Goal: Task Accomplishment & Management: Manage account settings

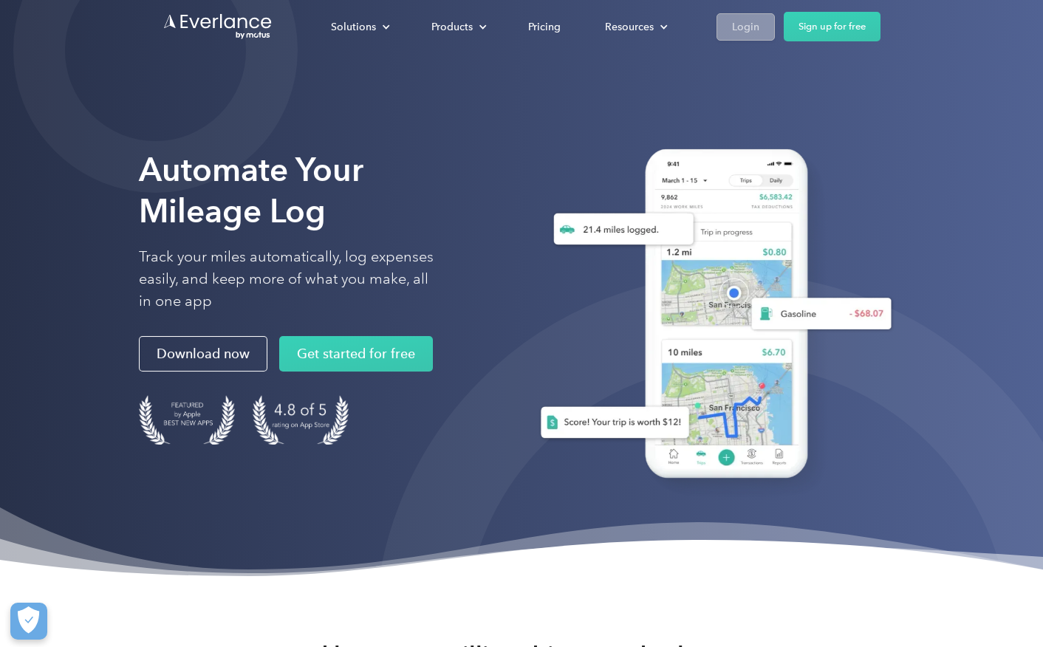
click at [748, 27] on div "Login" at bounding box center [745, 27] width 27 height 18
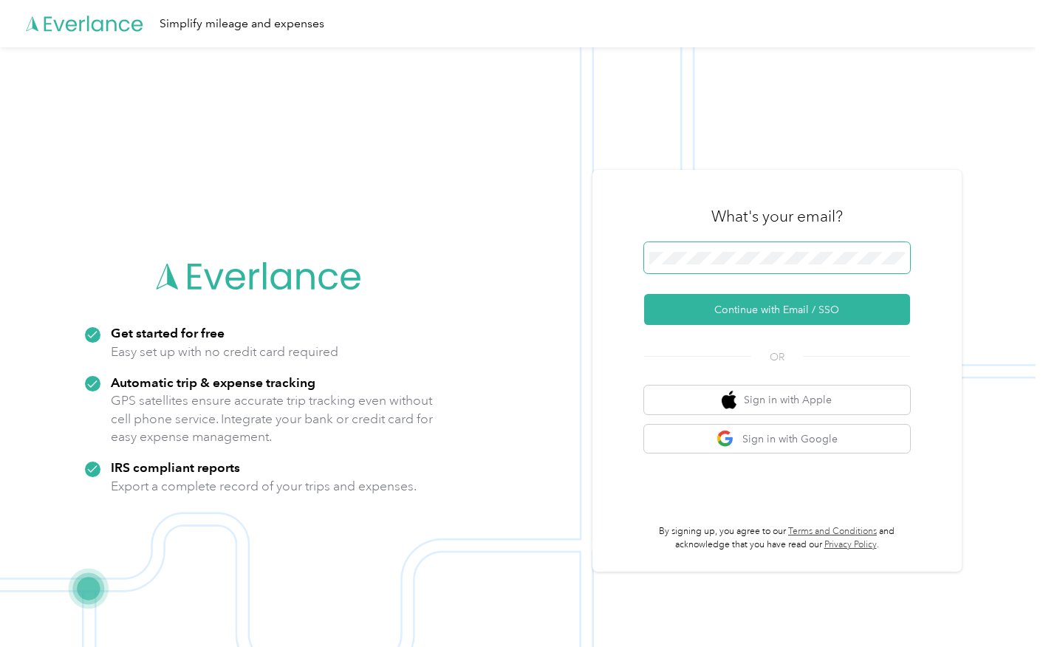
click at [708, 265] on span at bounding box center [777, 257] width 266 height 31
click at [737, 307] on button "Continue with Email / SSO" at bounding box center [777, 309] width 266 height 31
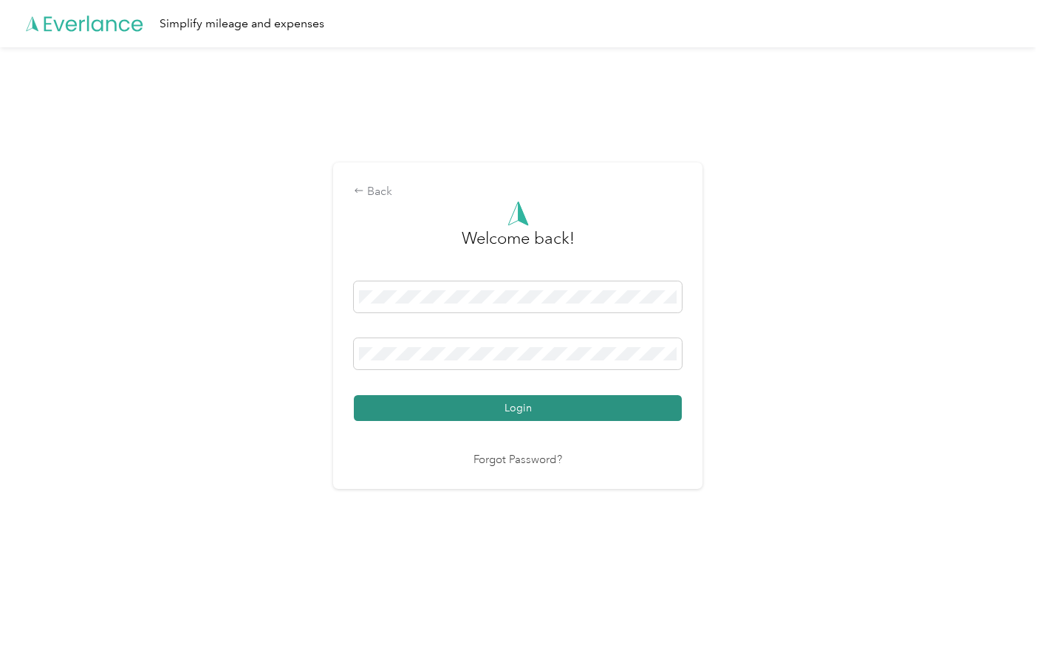
click at [507, 398] on button "Login" at bounding box center [518, 408] width 328 height 26
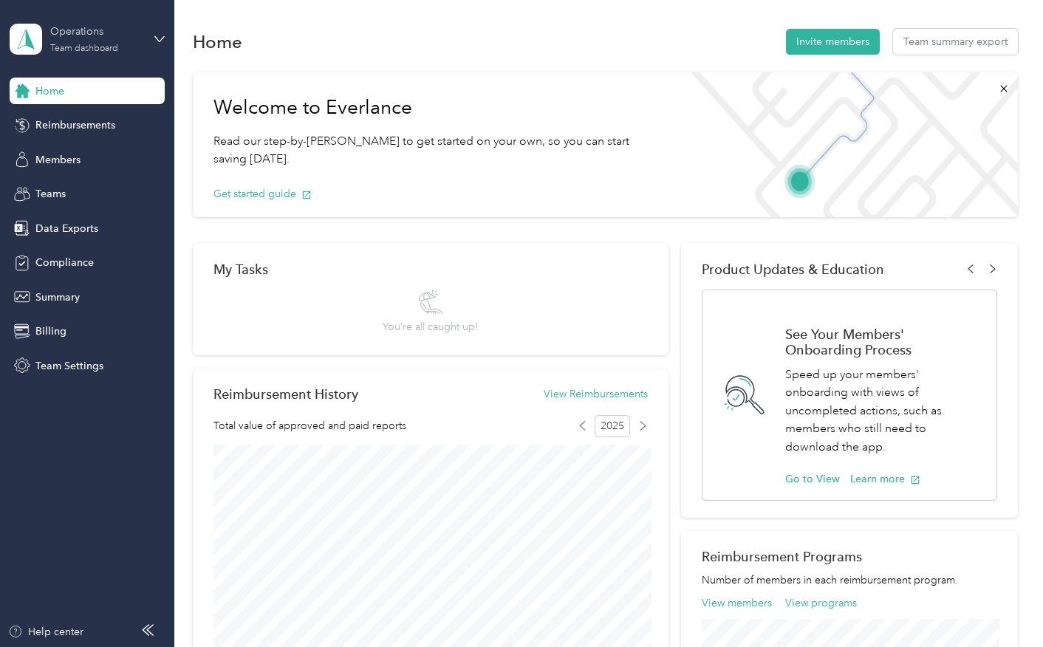
click at [126, 38] on div "Operations" at bounding box center [96, 32] width 92 height 16
click at [59, 156] on div "Personal dashboard" at bounding box center [69, 150] width 93 height 16
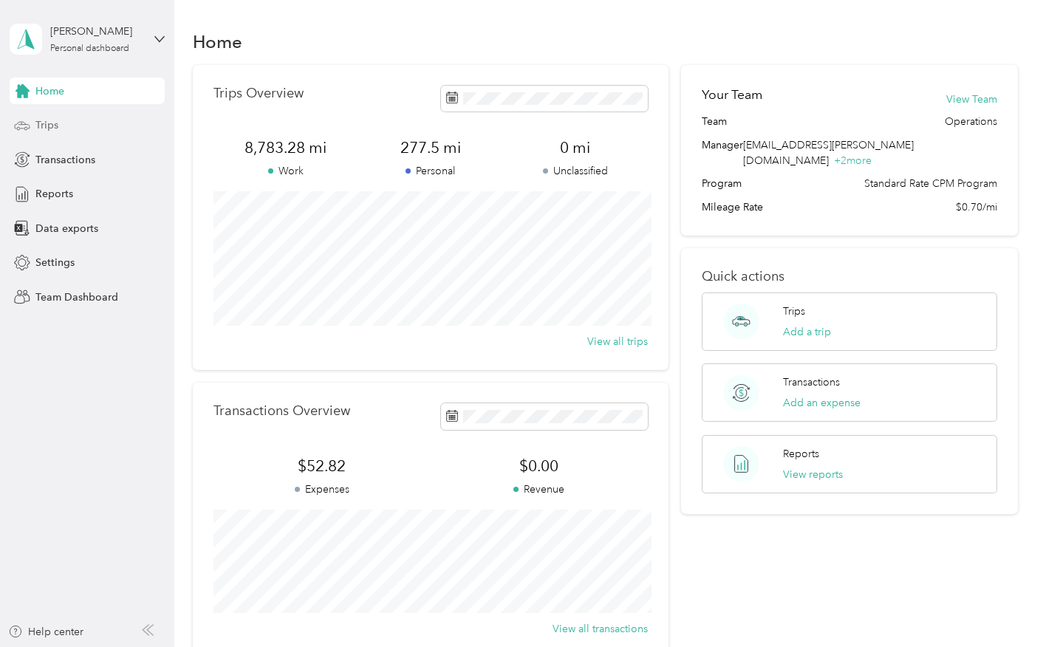
click at [85, 136] on div "Trips" at bounding box center [87, 125] width 155 height 27
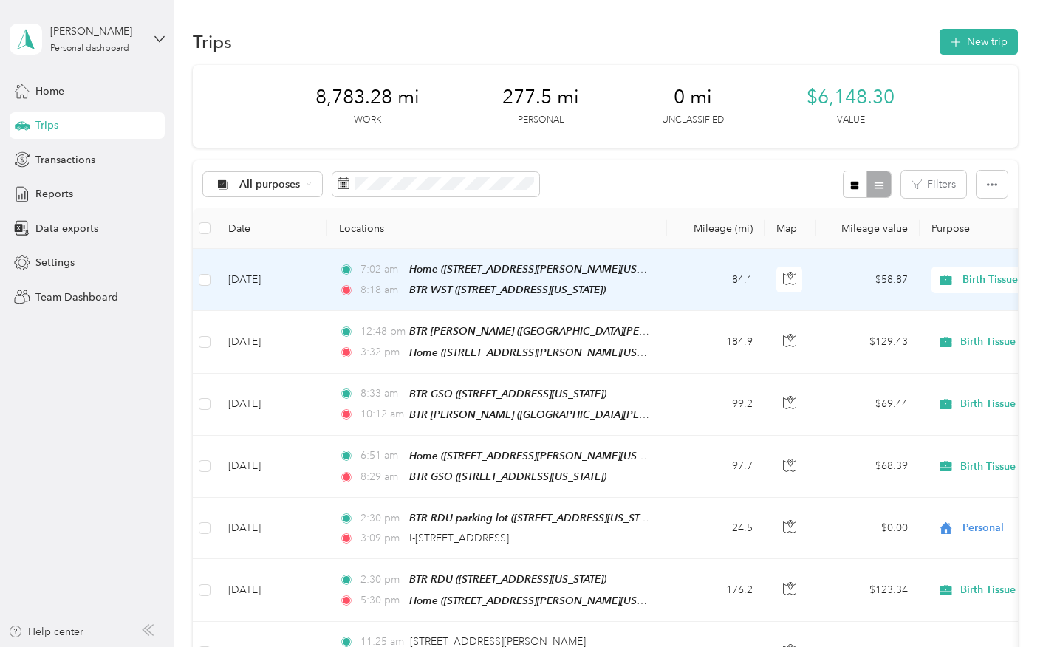
click at [298, 278] on td "[DATE]" at bounding box center [271, 280] width 111 height 62
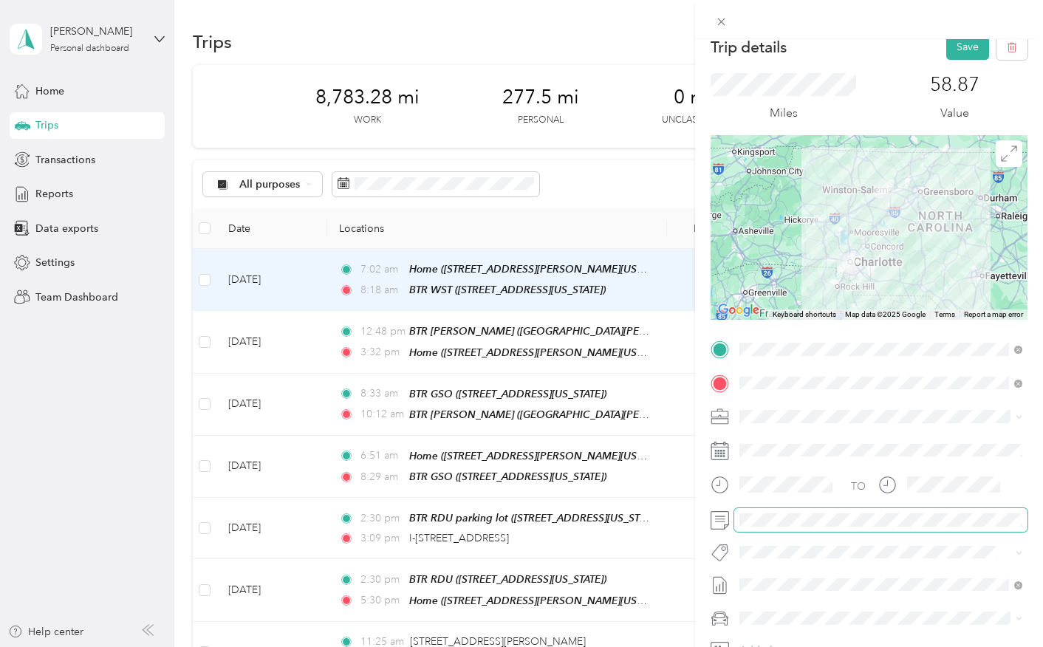
scroll to position [1, 0]
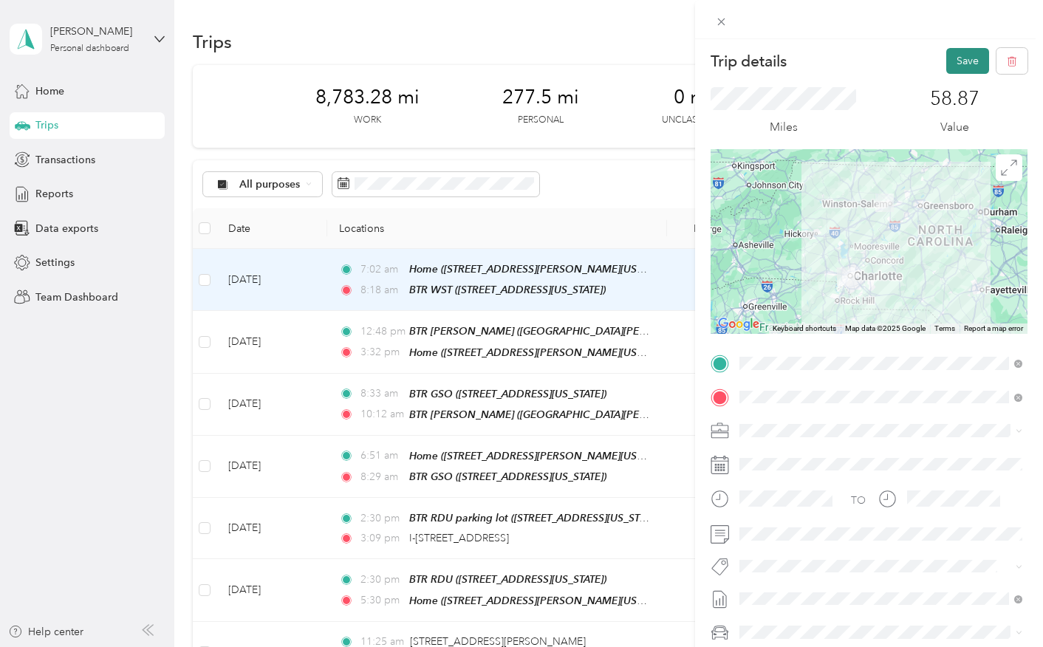
click at [967, 64] on button "Save" at bounding box center [967, 61] width 43 height 26
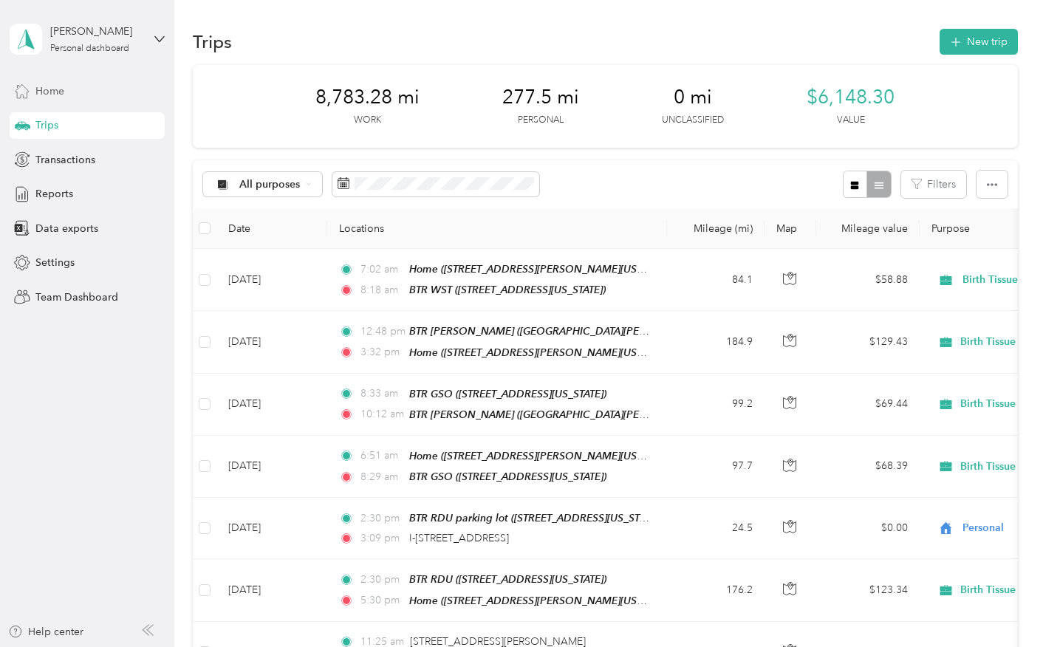
click at [56, 95] on span "Home" at bounding box center [49, 91] width 29 height 16
